Goal: Information Seeking & Learning: Learn about a topic

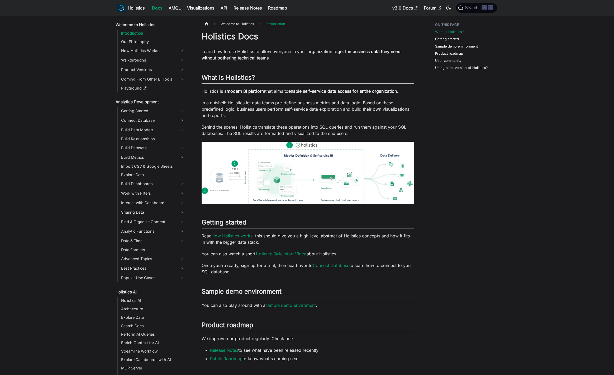
click at [478, 8] on span "Search" at bounding box center [472, 8] width 18 height 5
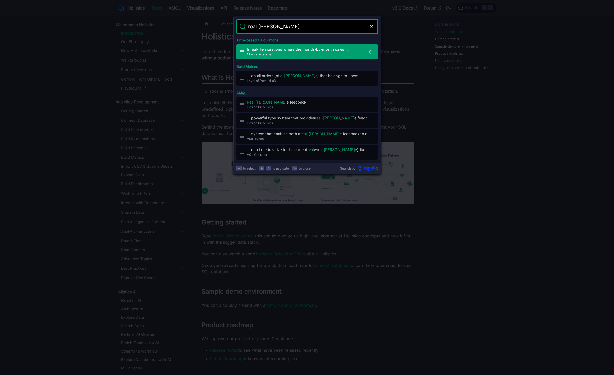
type input "real time"
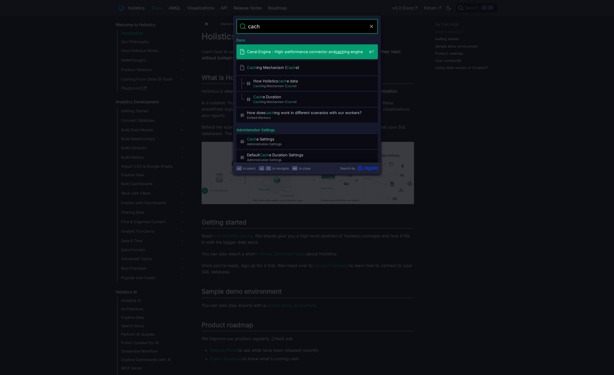
type input "cache"
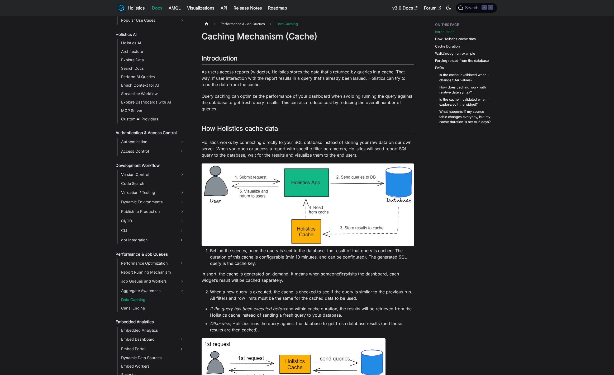
scroll to position [257, 0]
